Goal: Task Accomplishment & Management: Manage account settings

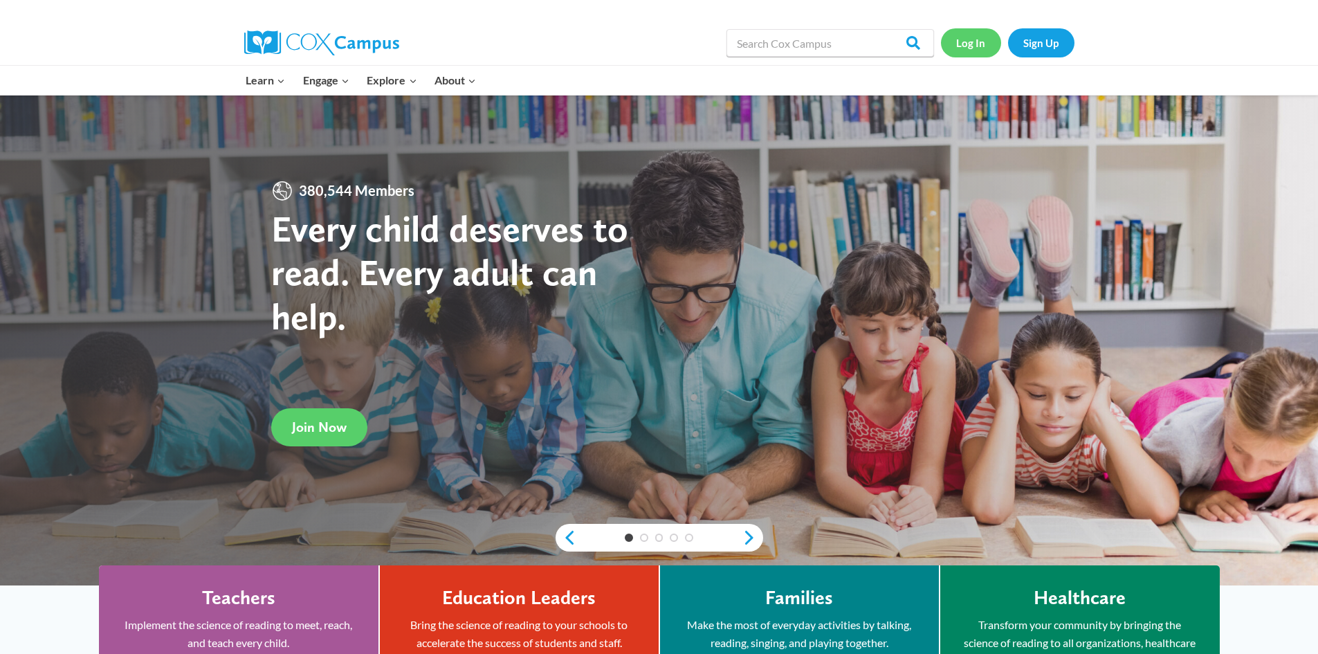
click at [973, 42] on link "Log In" at bounding box center [971, 42] width 60 height 28
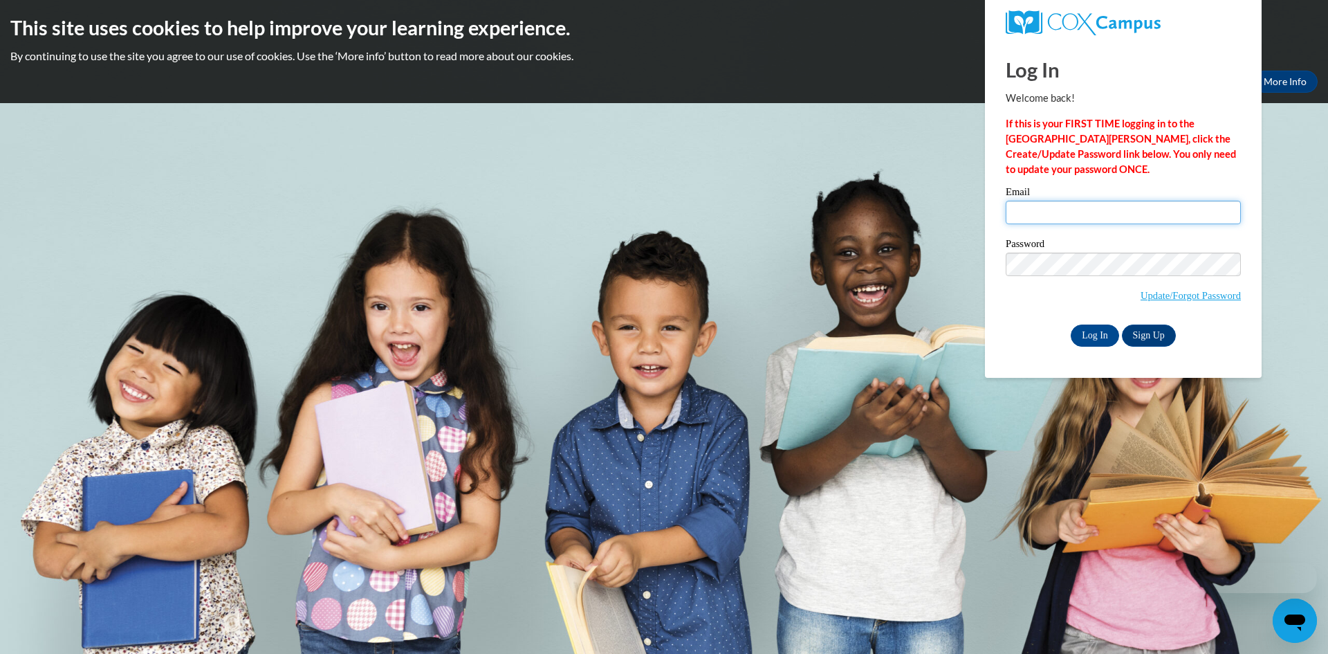
type input "eshelton@clintonville.k12.wi.us"
click at [1099, 327] on input "Log In" at bounding box center [1095, 335] width 48 height 22
